Goal: Task Accomplishment & Management: Manage account settings

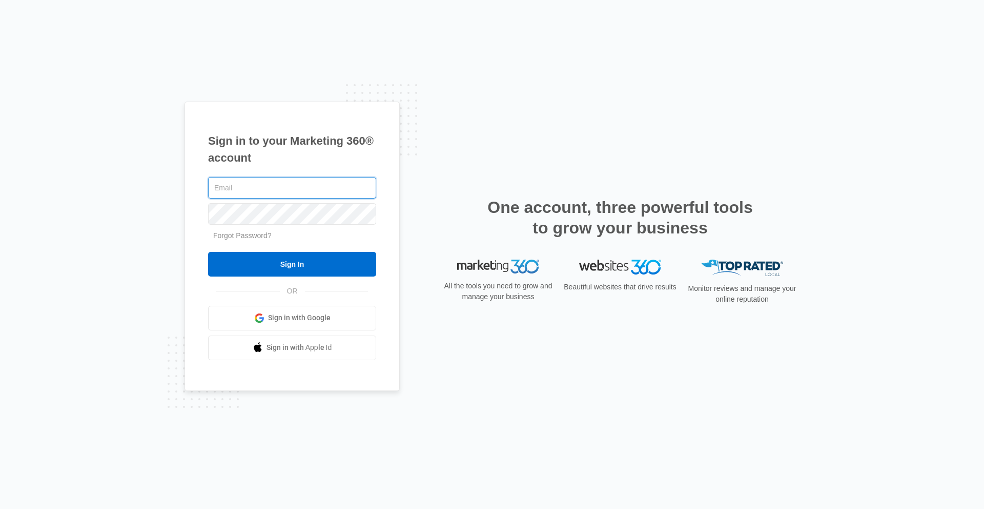
paste input "[EMAIL_ADDRESS][DOMAIN_NAME]"
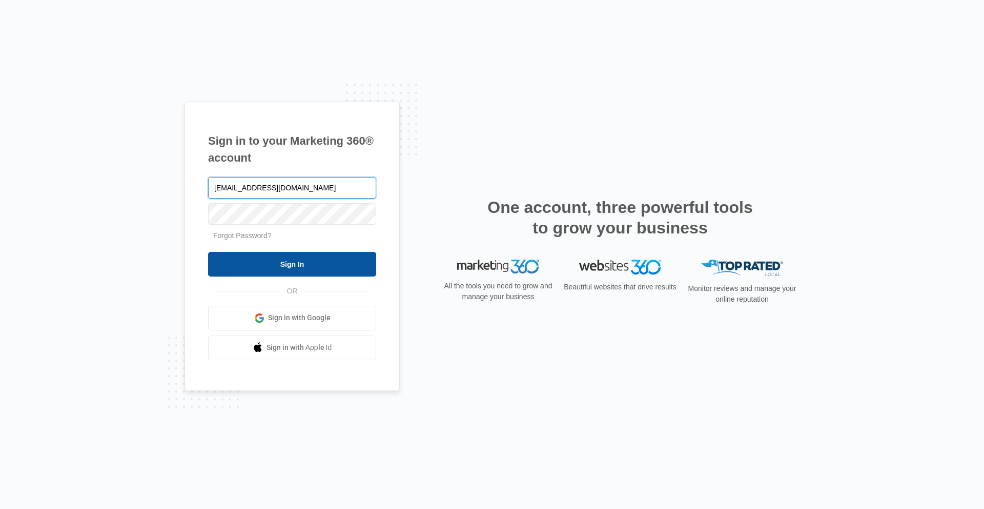
type input "[EMAIL_ADDRESS][DOMAIN_NAME]"
click at [274, 271] on input "Sign In" at bounding box center [292, 264] width 168 height 25
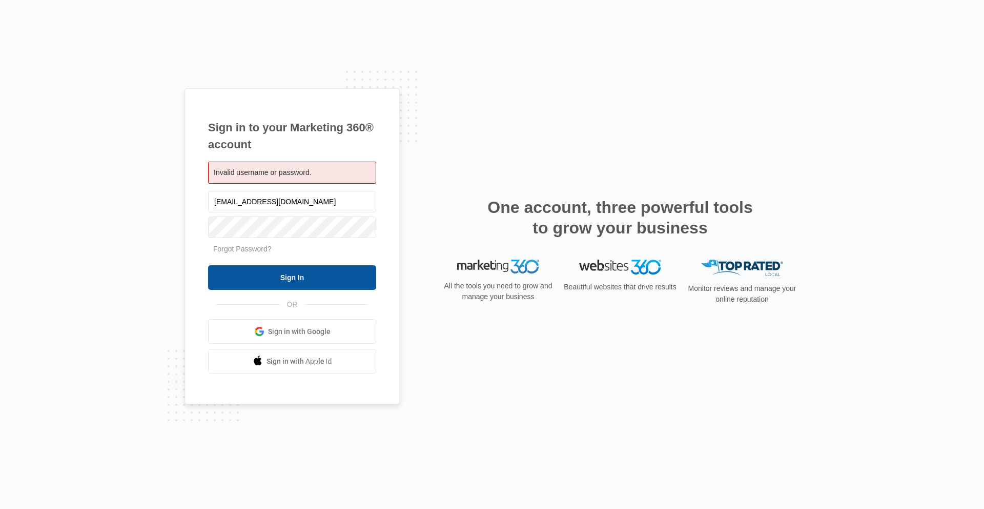
click at [254, 285] on input "Sign In" at bounding box center [292, 277] width 168 height 25
